Goal: Task Accomplishment & Management: Use online tool/utility

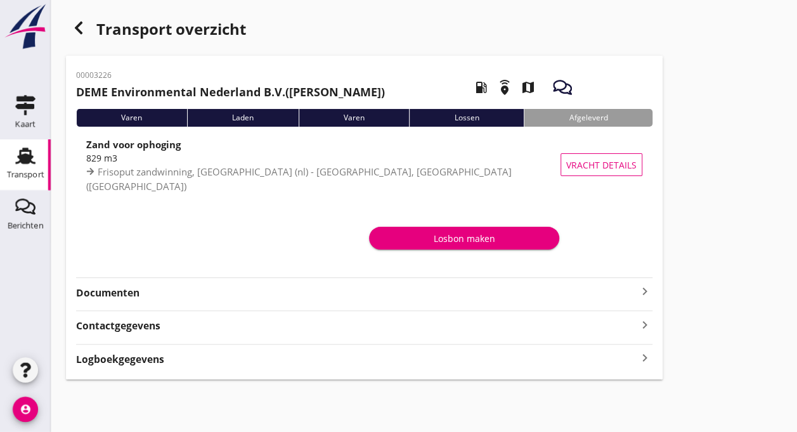
click at [27, 157] on use at bounding box center [25, 156] width 20 height 16
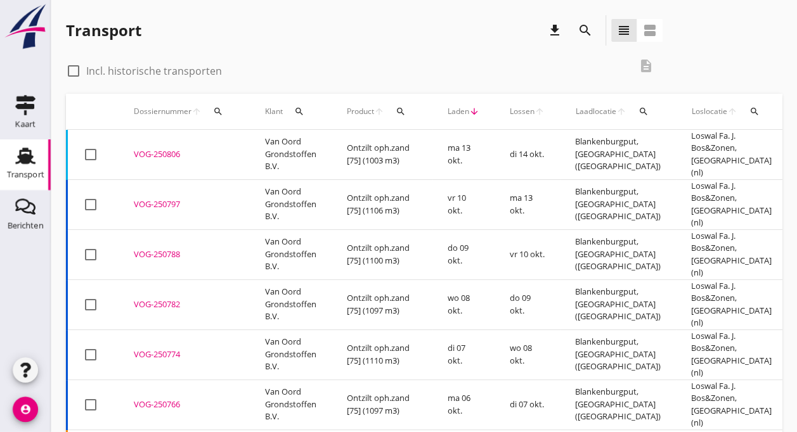
click at [174, 155] on td "VOG-250806 upload_file Drop hier uw bestand om het aan het dossier toe te voegen" at bounding box center [184, 155] width 131 height 50
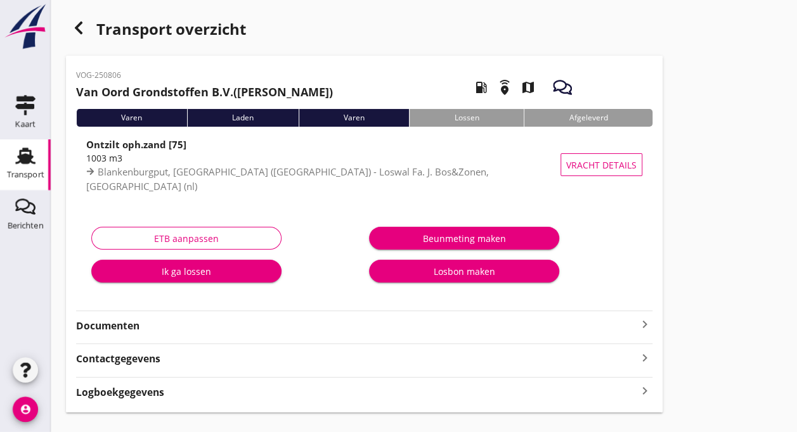
click at [194, 270] on div "Ik ga lossen" at bounding box center [186, 271] width 170 height 13
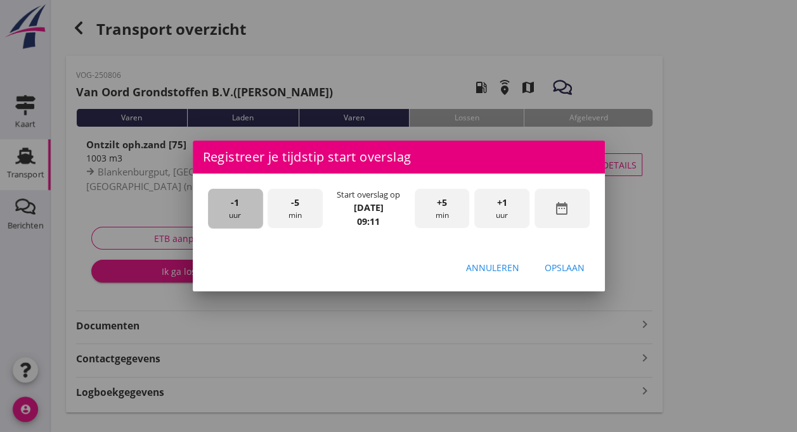
click at [229, 217] on div "-1 uur" at bounding box center [235, 209] width 55 height 40
click at [437, 205] on span "+5" at bounding box center [442, 203] width 10 height 14
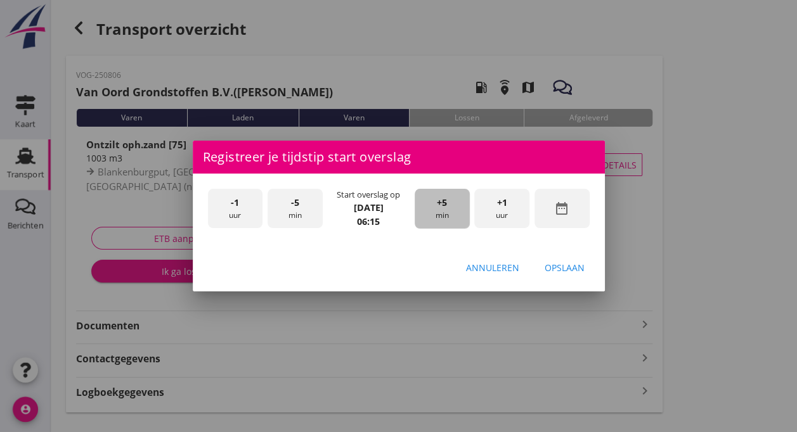
click at [437, 205] on span "+5" at bounding box center [442, 203] width 10 height 14
click at [560, 262] on div "Opslaan" at bounding box center [564, 267] width 40 height 13
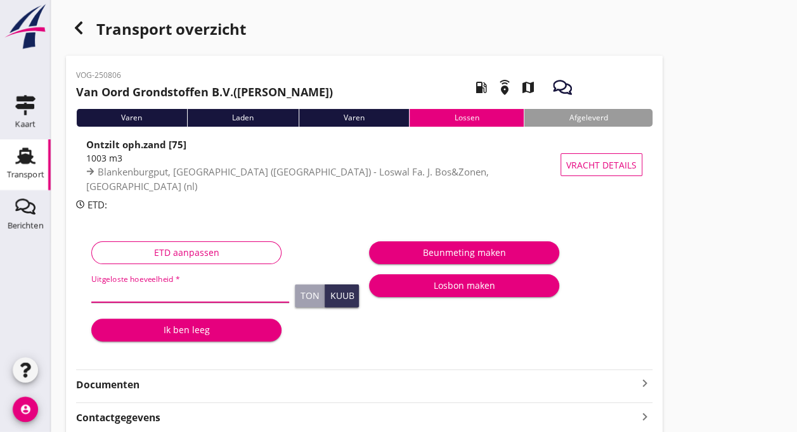
click at [172, 295] on input "Uitgeloste hoeveelheid *" at bounding box center [190, 292] width 198 height 20
type input "1093"
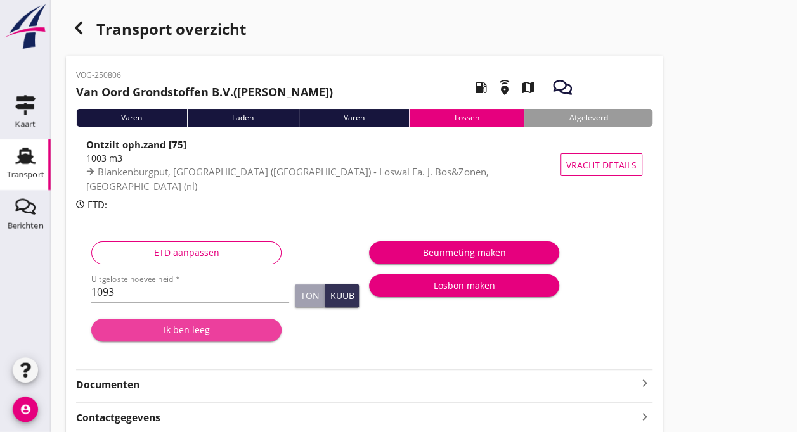
click at [210, 333] on div "Ik ben leeg" at bounding box center [186, 329] width 170 height 13
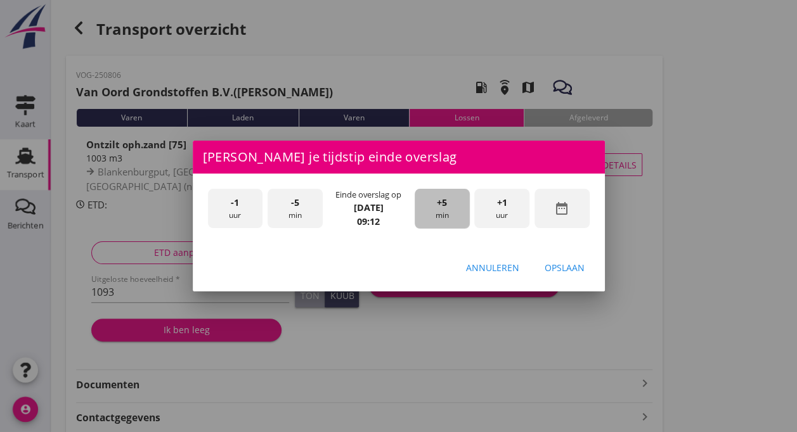
click at [435, 212] on div "+5 min" at bounding box center [441, 209] width 55 height 40
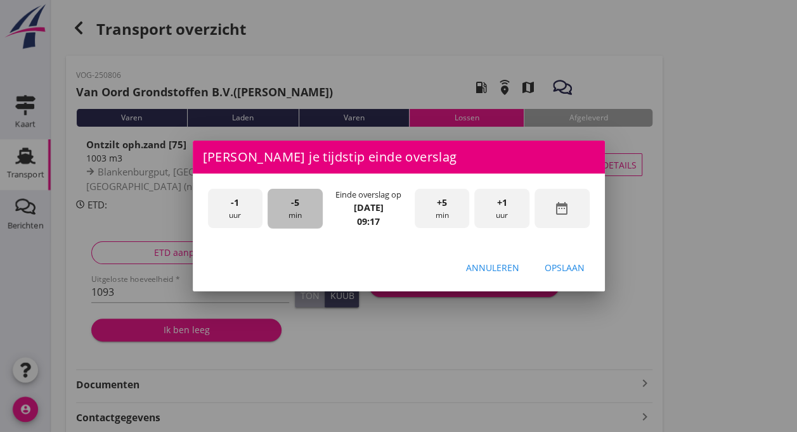
click at [295, 208] on span "-5" at bounding box center [295, 203] width 8 height 14
click at [559, 270] on div "Opslaan" at bounding box center [564, 267] width 40 height 13
